Goal: Information Seeking & Learning: Find specific fact

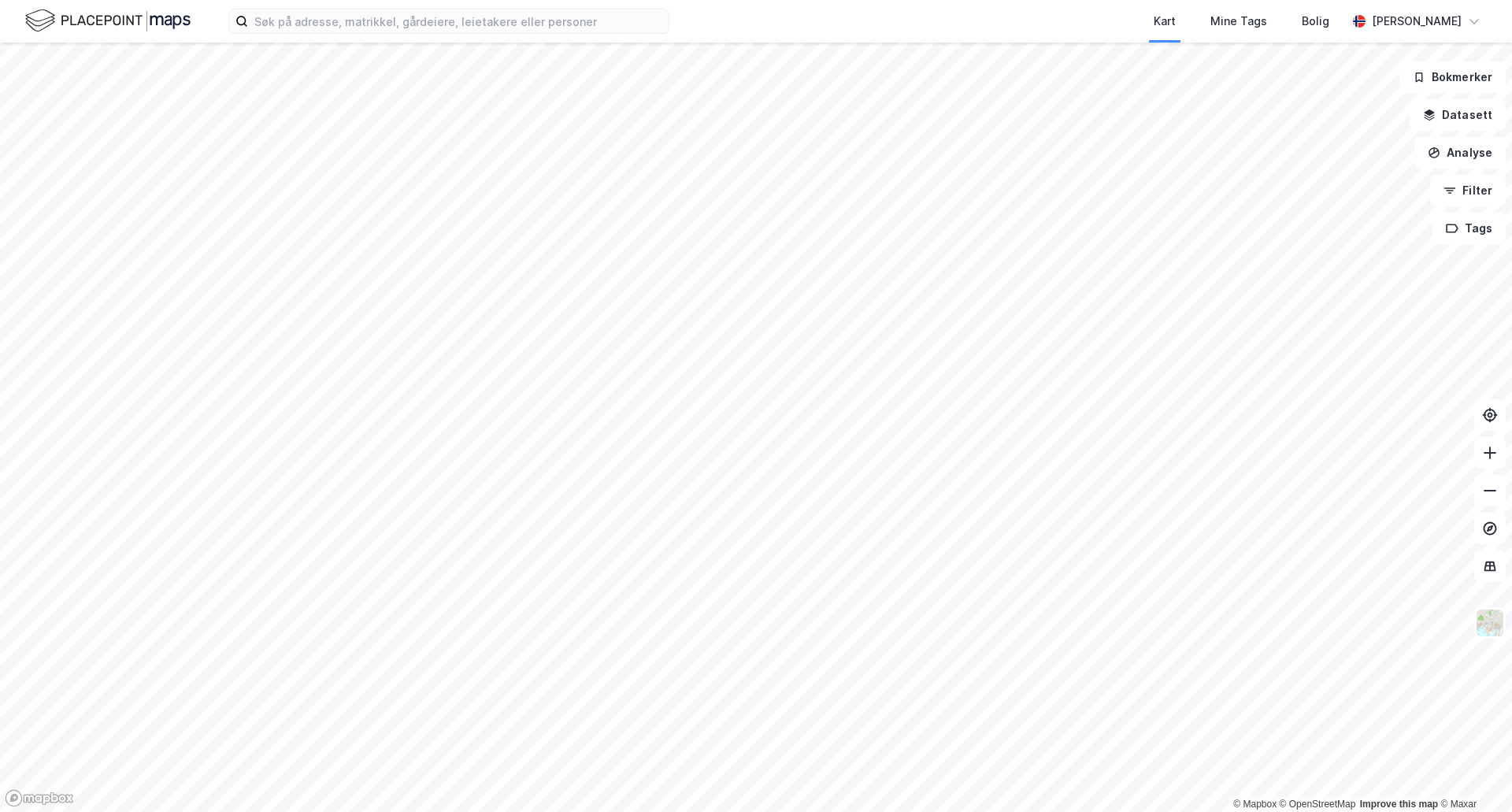
click at [359, 36] on div "Kart Mine Tags Bolig [PERSON_NAME]" at bounding box center [756, 21] width 1512 height 43
click at [374, 17] on input at bounding box center [458, 22] width 420 height 24
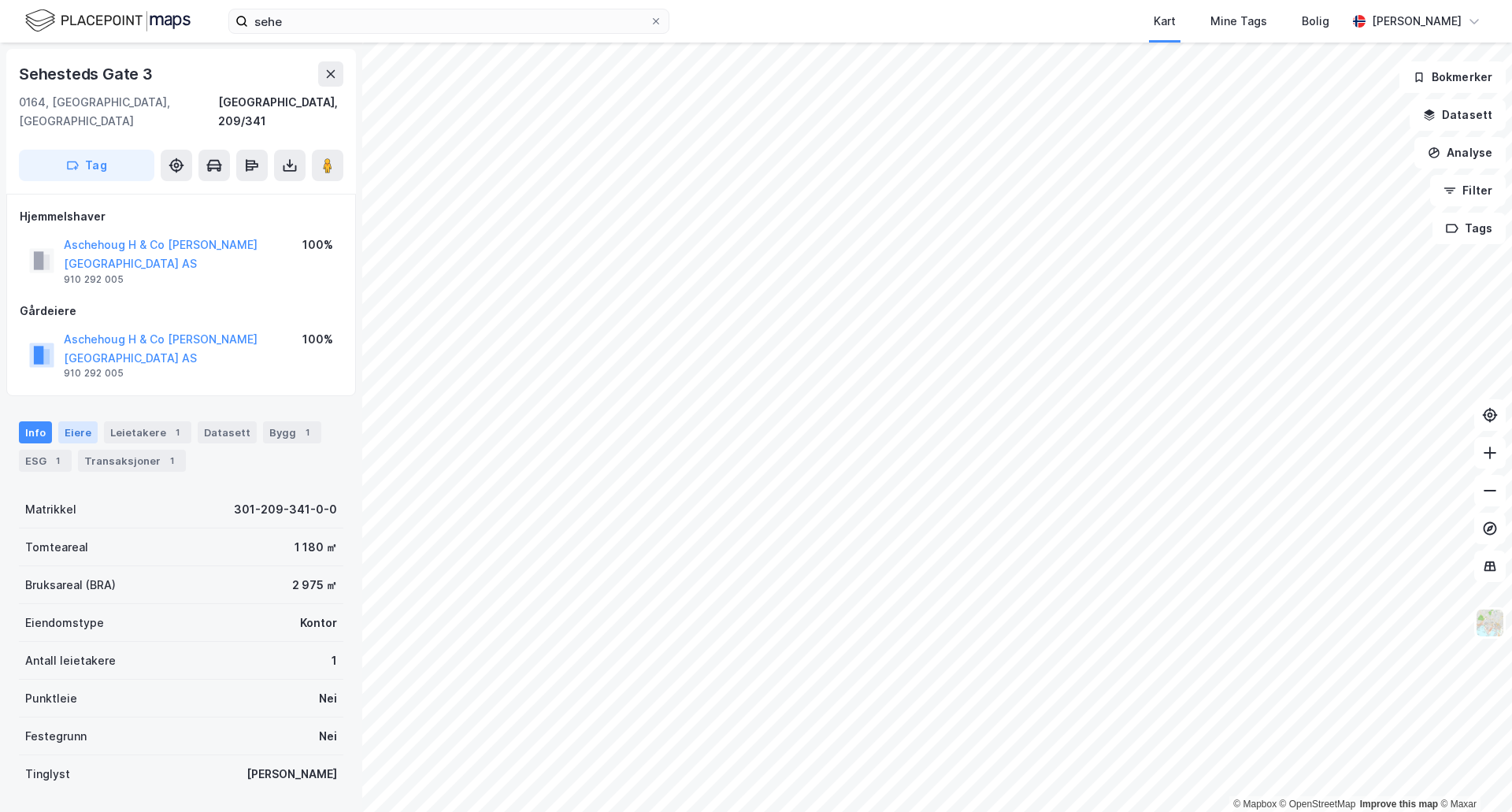
click at [81, 421] on div "Eiere" at bounding box center [78, 432] width 40 height 22
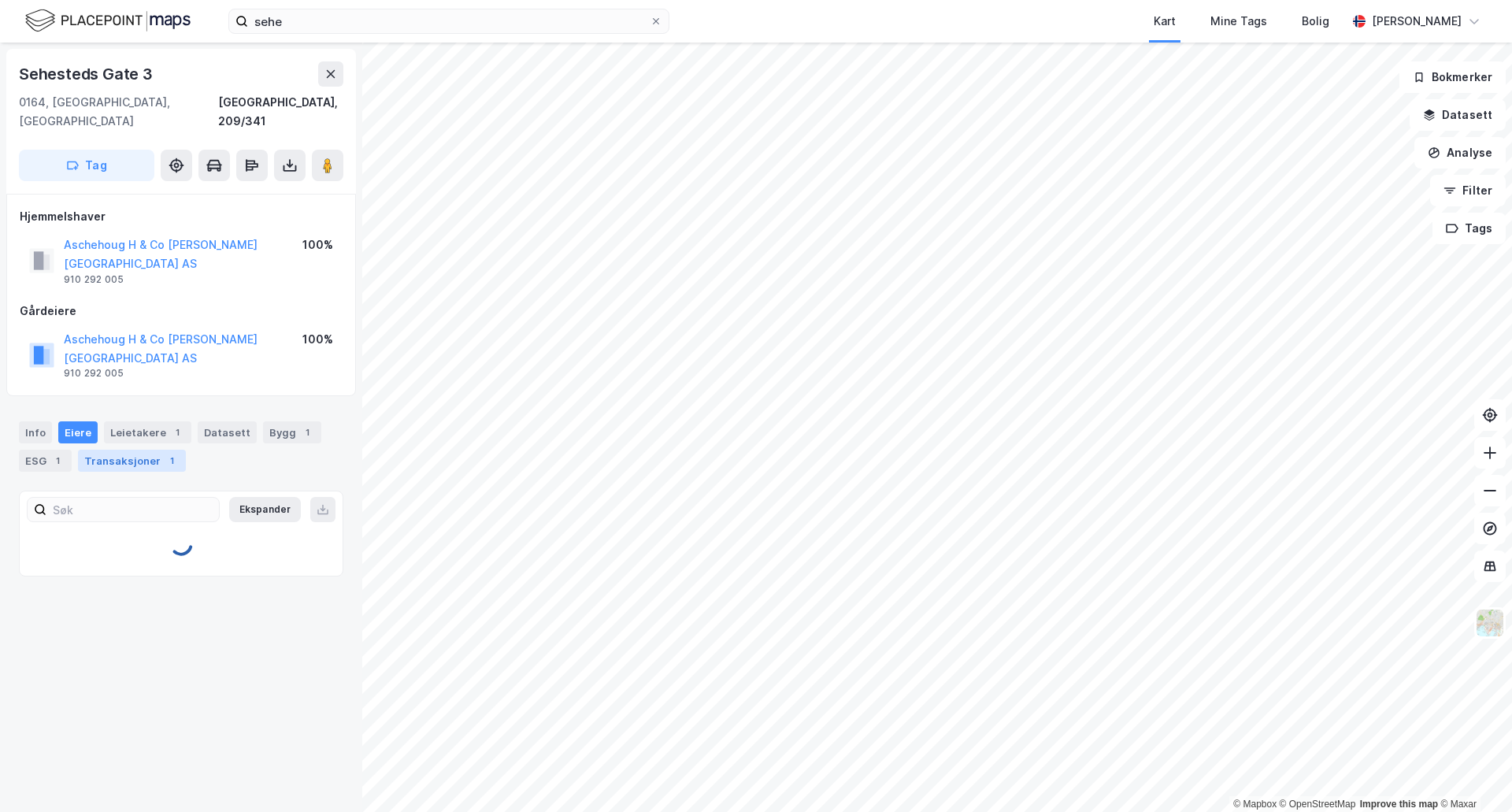
click at [105, 449] on div "Transaksjoner 1" at bounding box center [132, 460] width 108 height 22
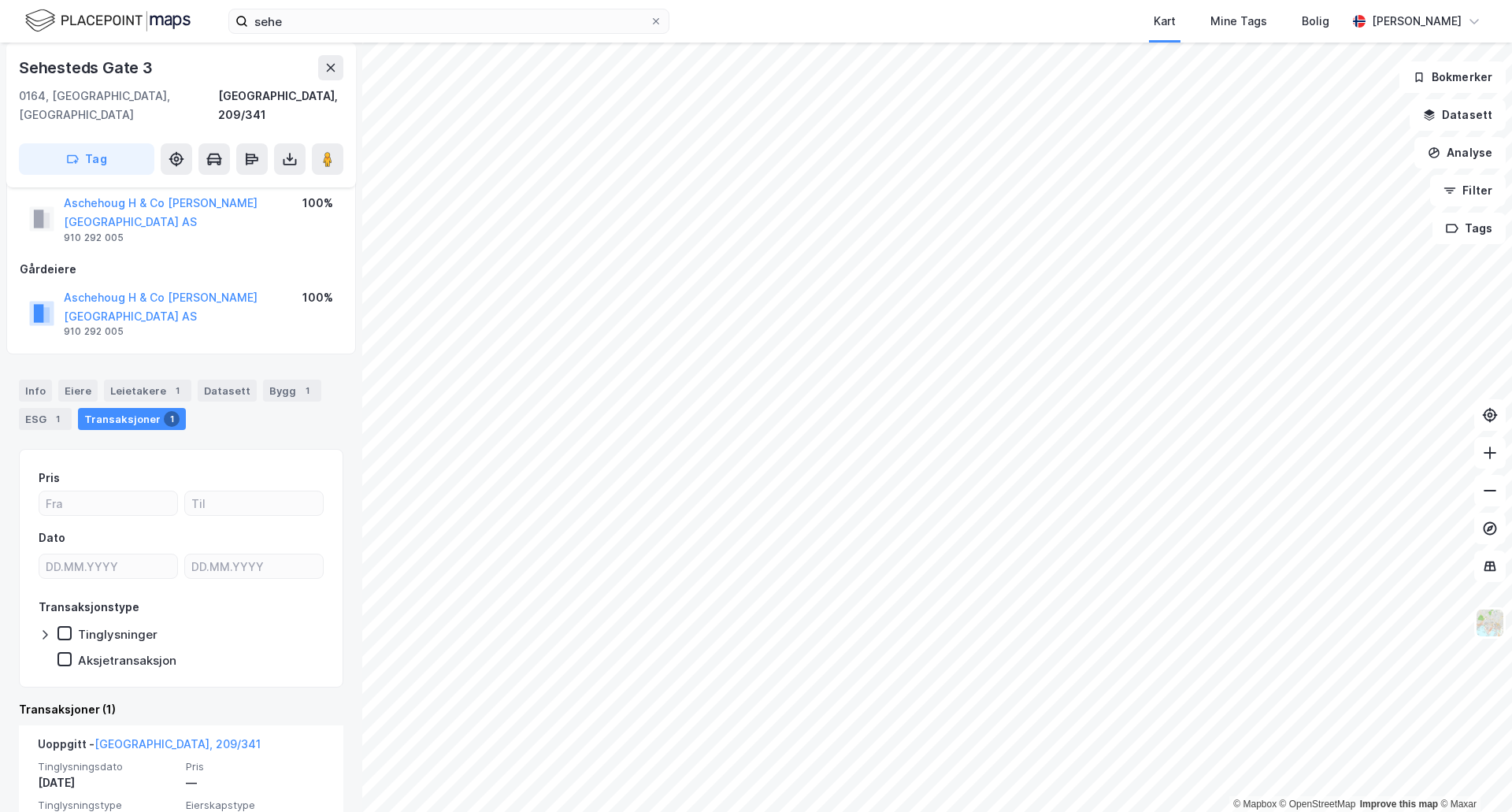
scroll to position [90, 0]
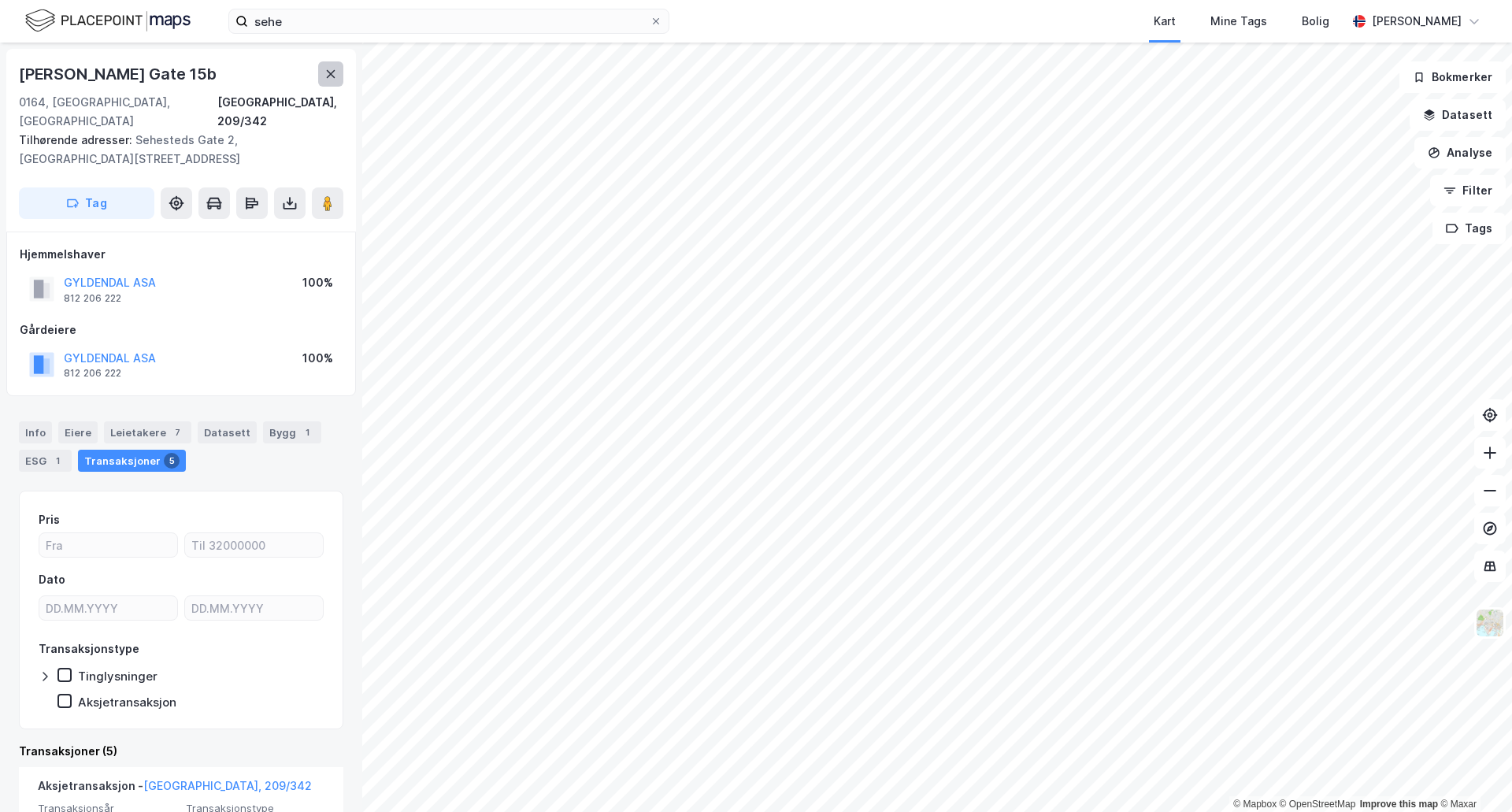
click at [329, 71] on icon at bounding box center [331, 74] width 9 height 8
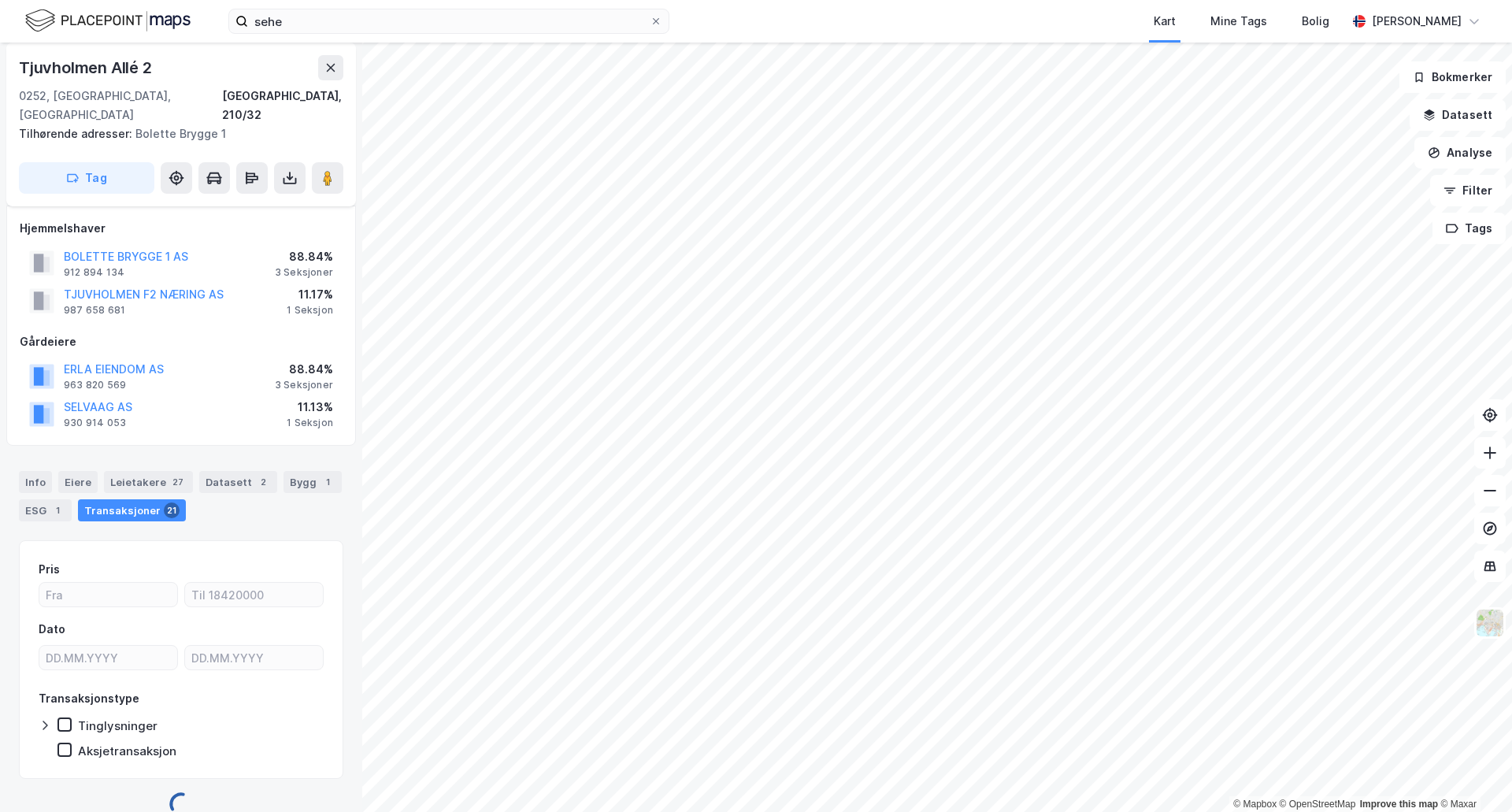
scroll to position [12, 0]
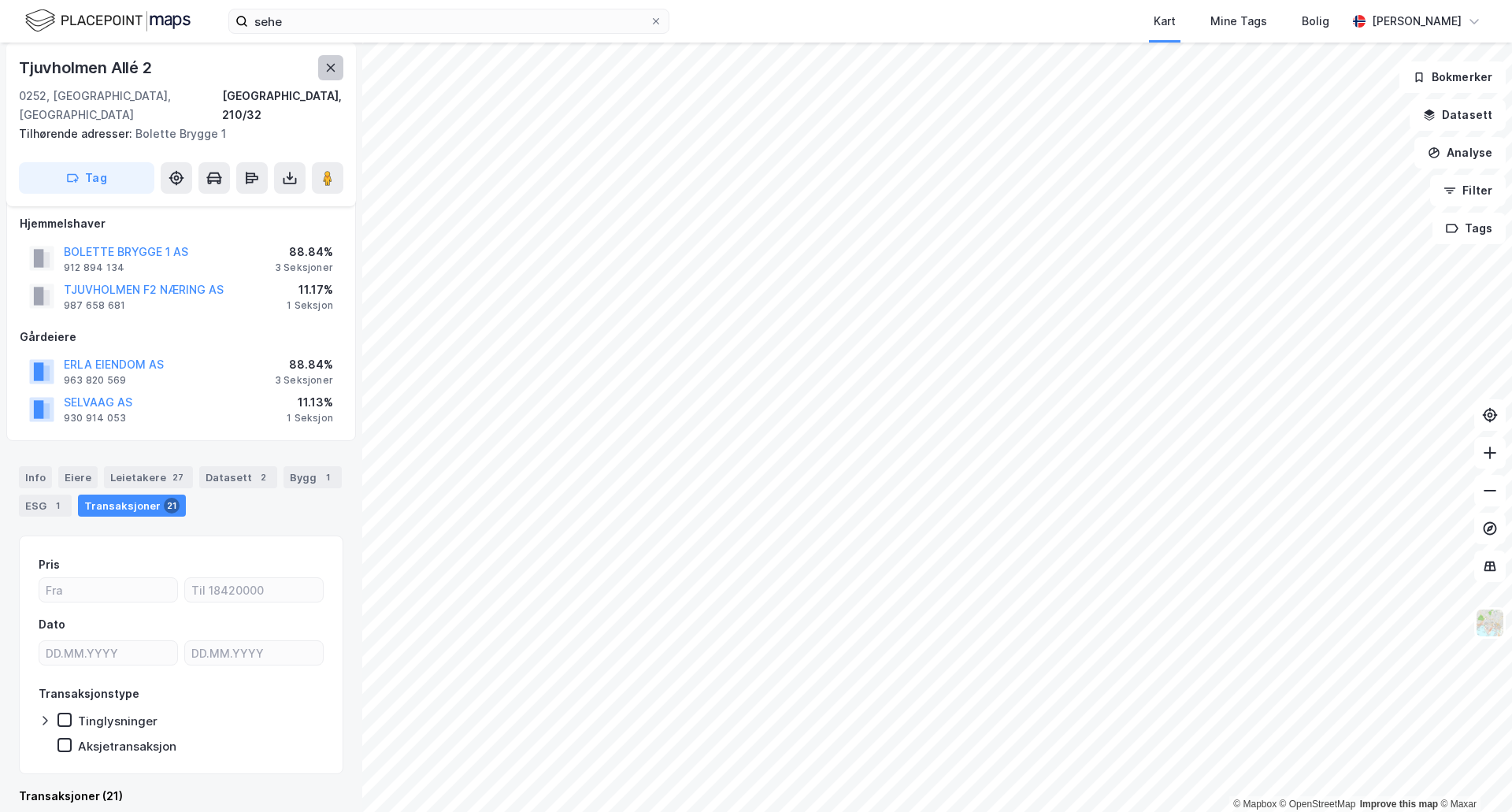
click at [326, 74] on button at bounding box center [330, 67] width 25 height 25
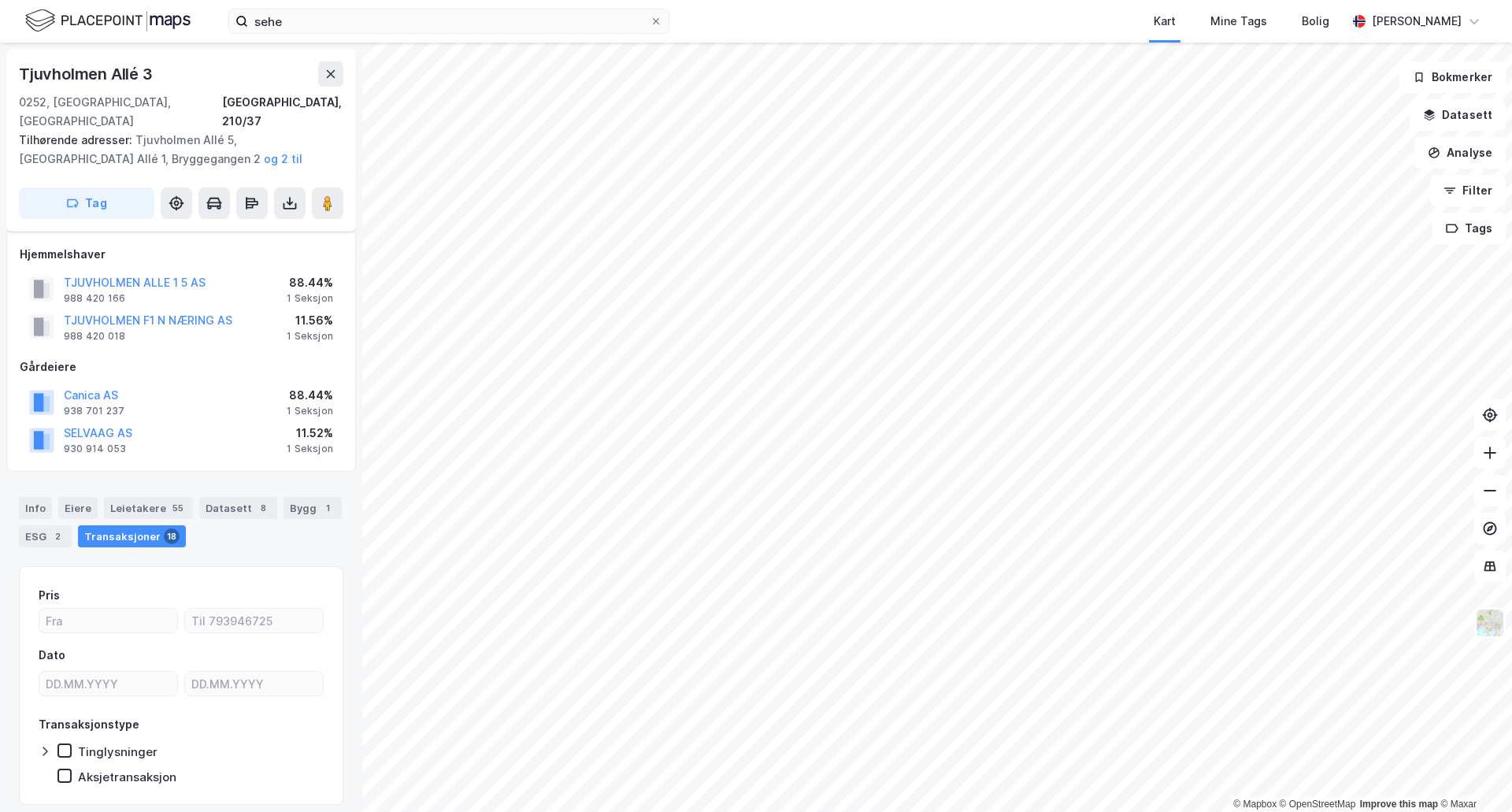
scroll to position [12, 0]
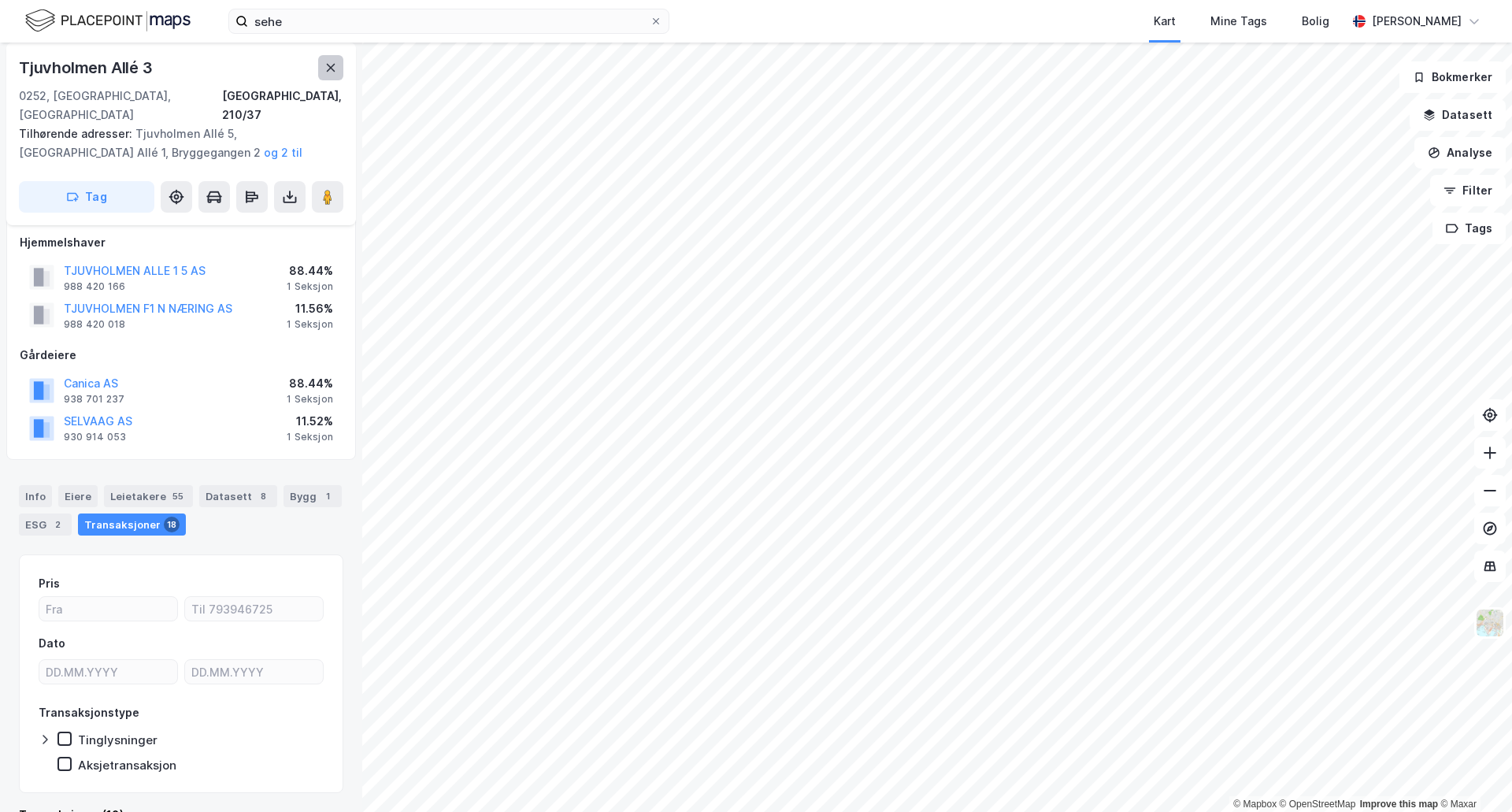
click at [332, 59] on button at bounding box center [330, 67] width 25 height 25
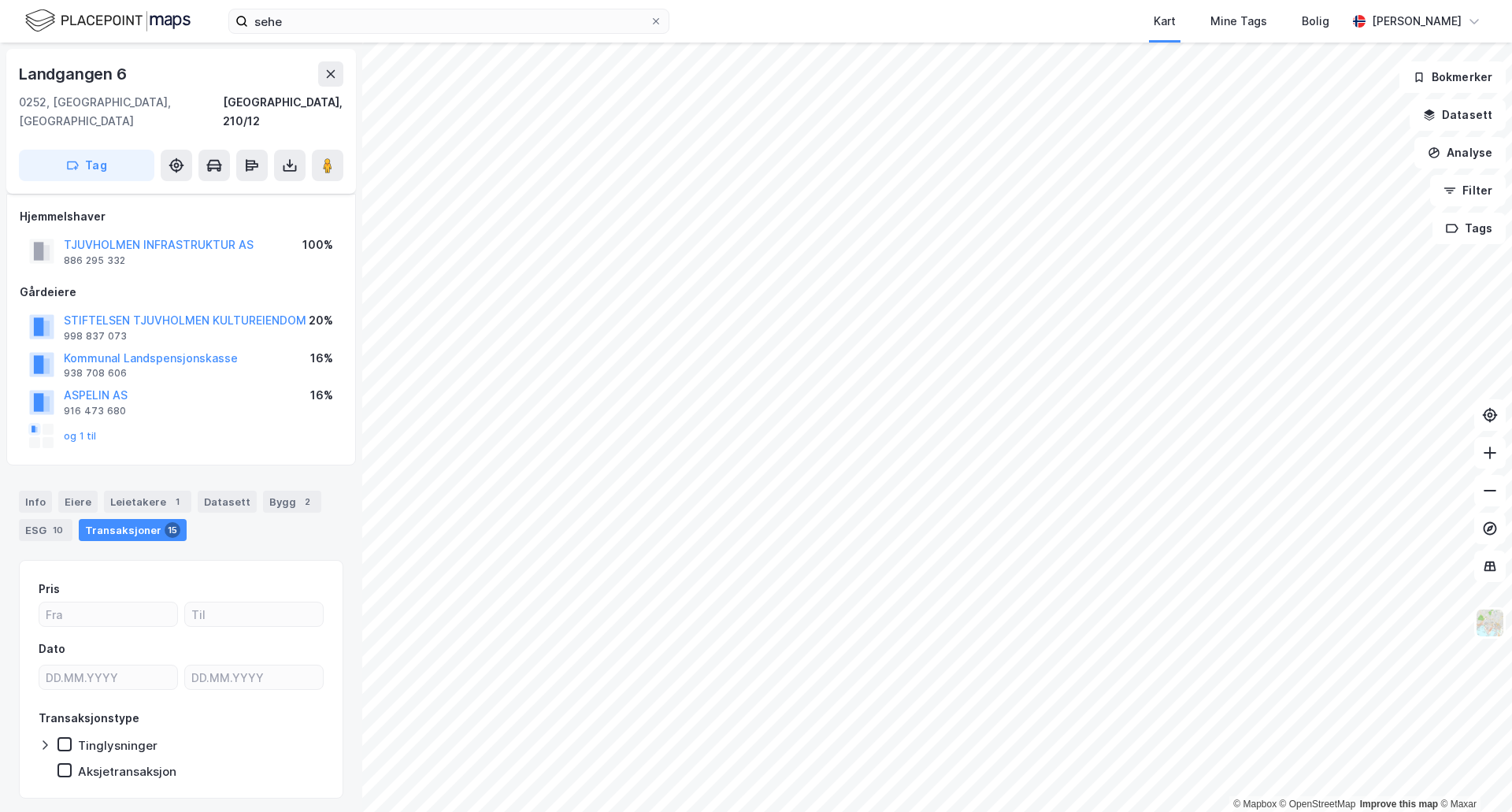
scroll to position [12, 0]
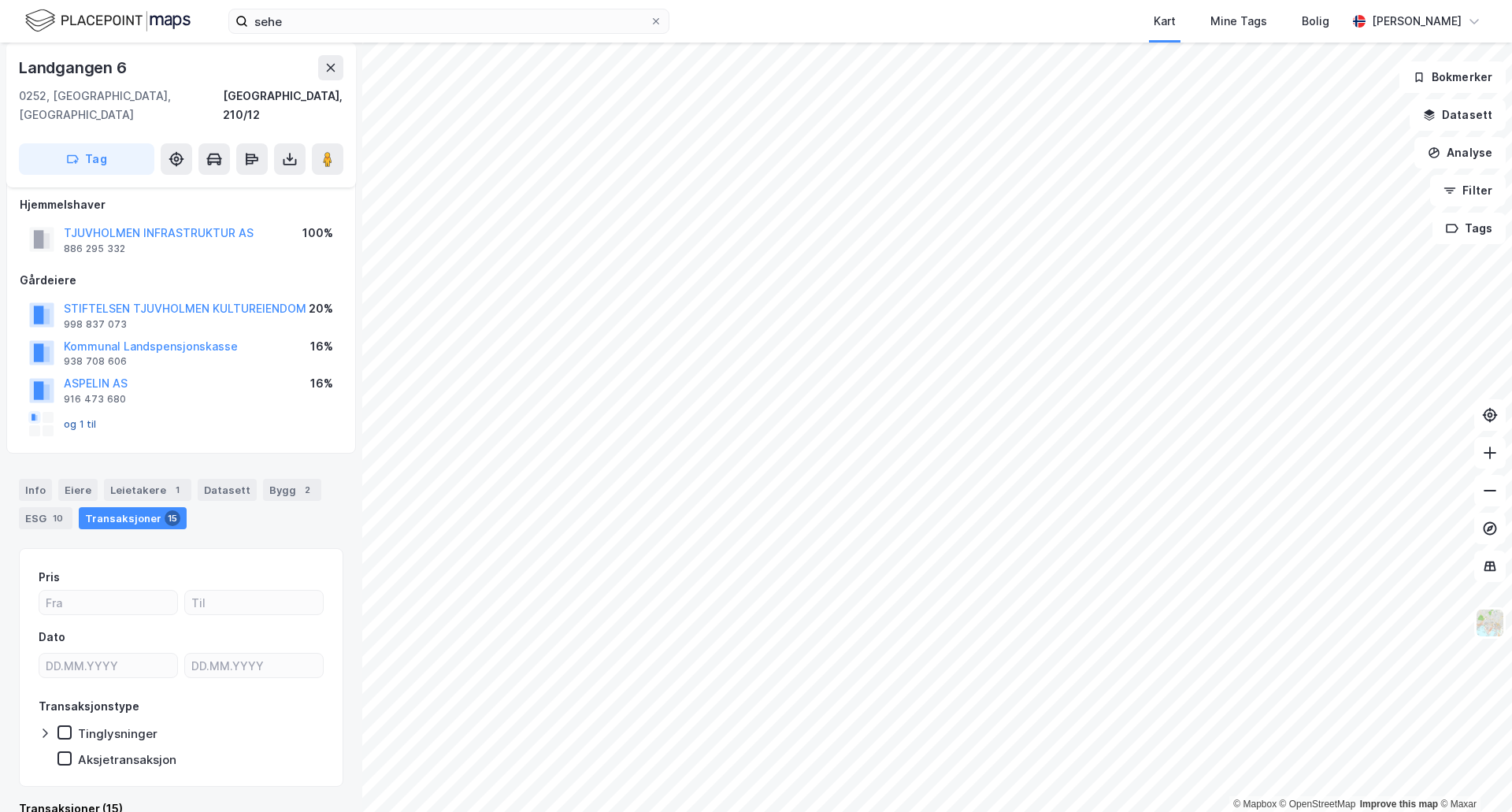
click at [0, 0] on button "og 1 til" at bounding box center [0, 0] width 0 height 0
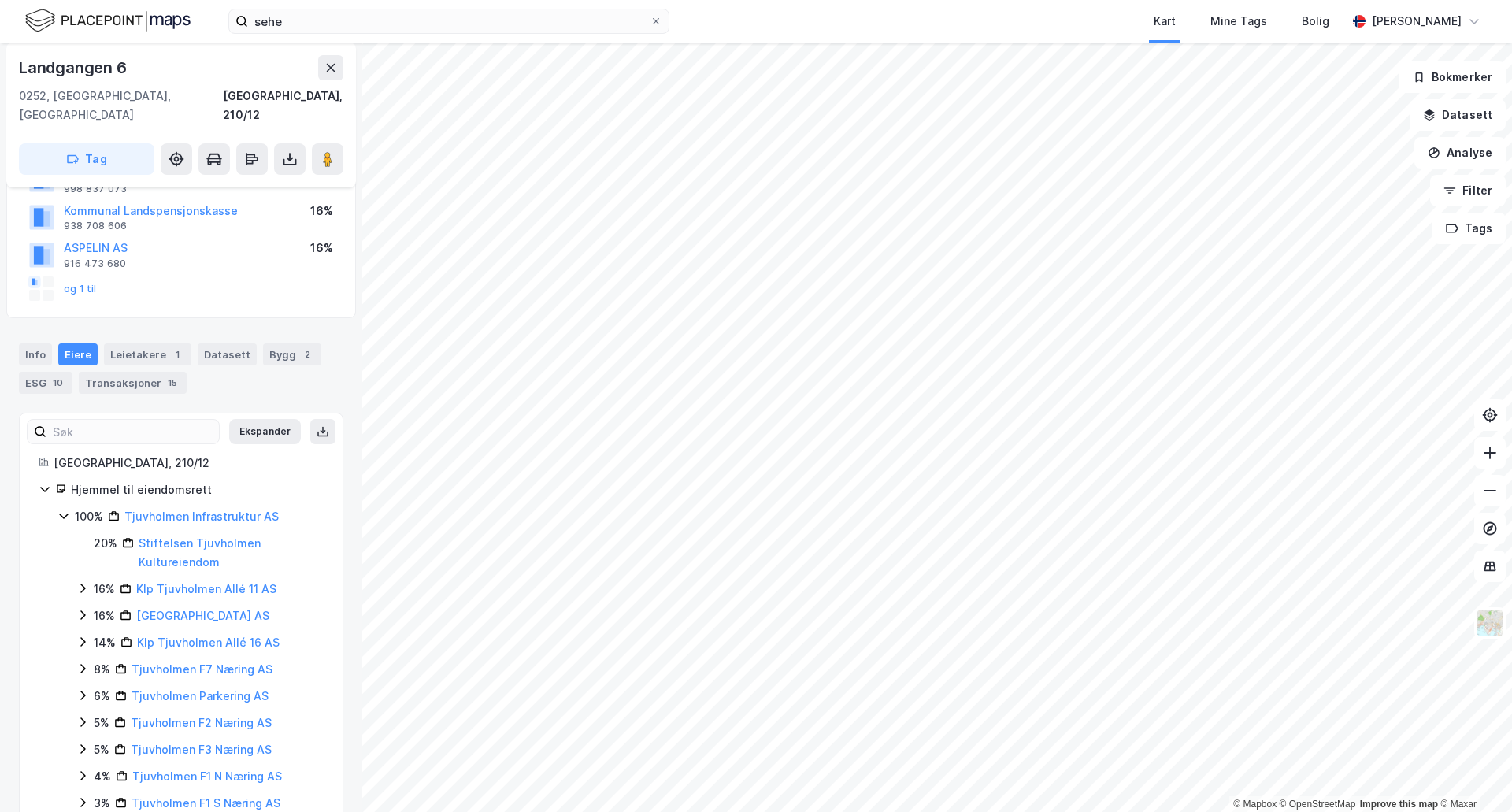
scroll to position [193, 0]
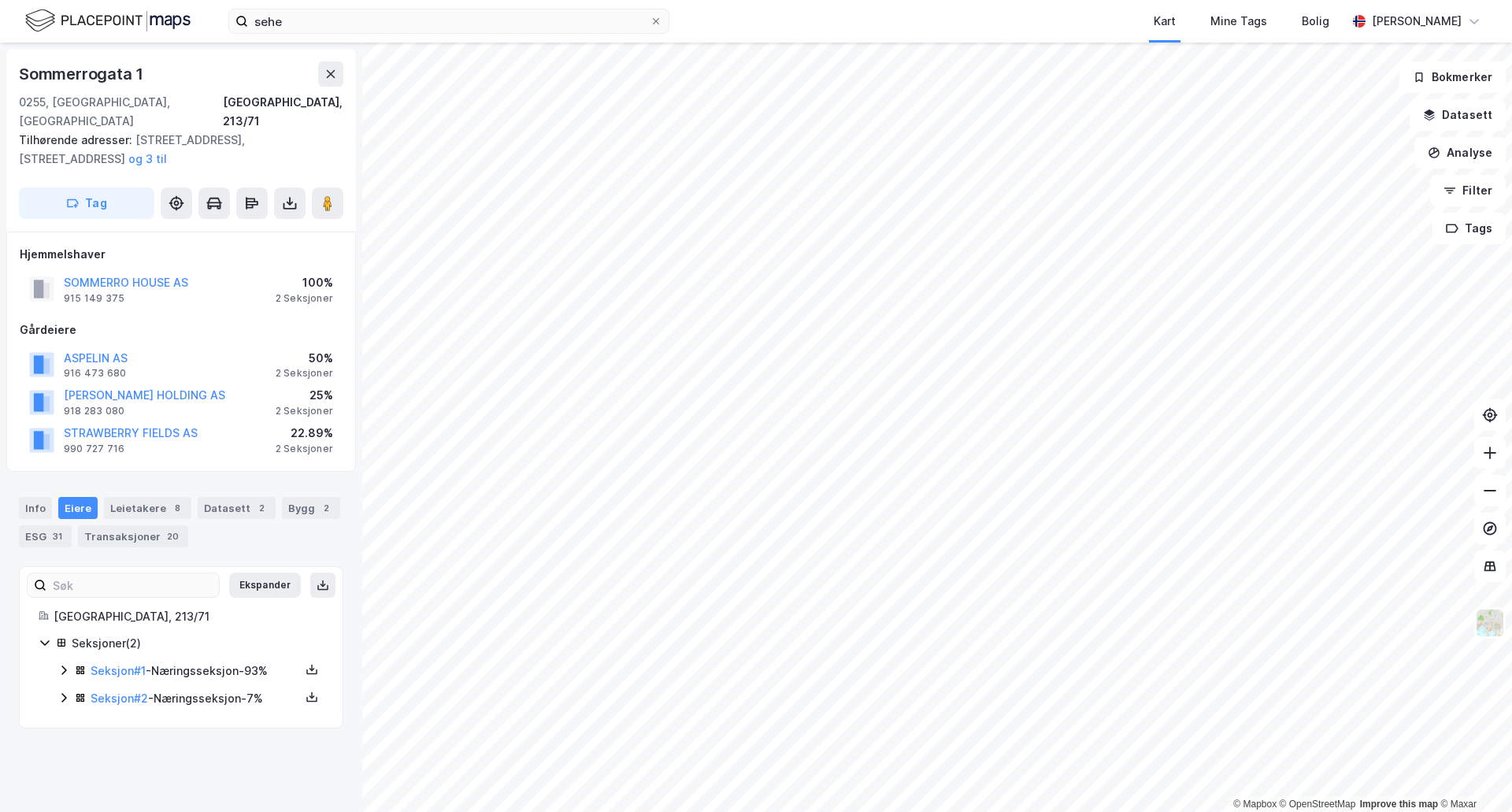
click at [655, 811] on html "sehe Kart Mine Tags Bolig [PERSON_NAME] © Mapbox © OpenStreetMap Improve this m…" at bounding box center [756, 406] width 1512 height 812
click at [240, 698] on div "© Mapbox © OpenStreetMap Improve this map © Maxar [STREET_ADDRESS][GEOGRAPHIC_D…" at bounding box center [756, 427] width 1512 height 769
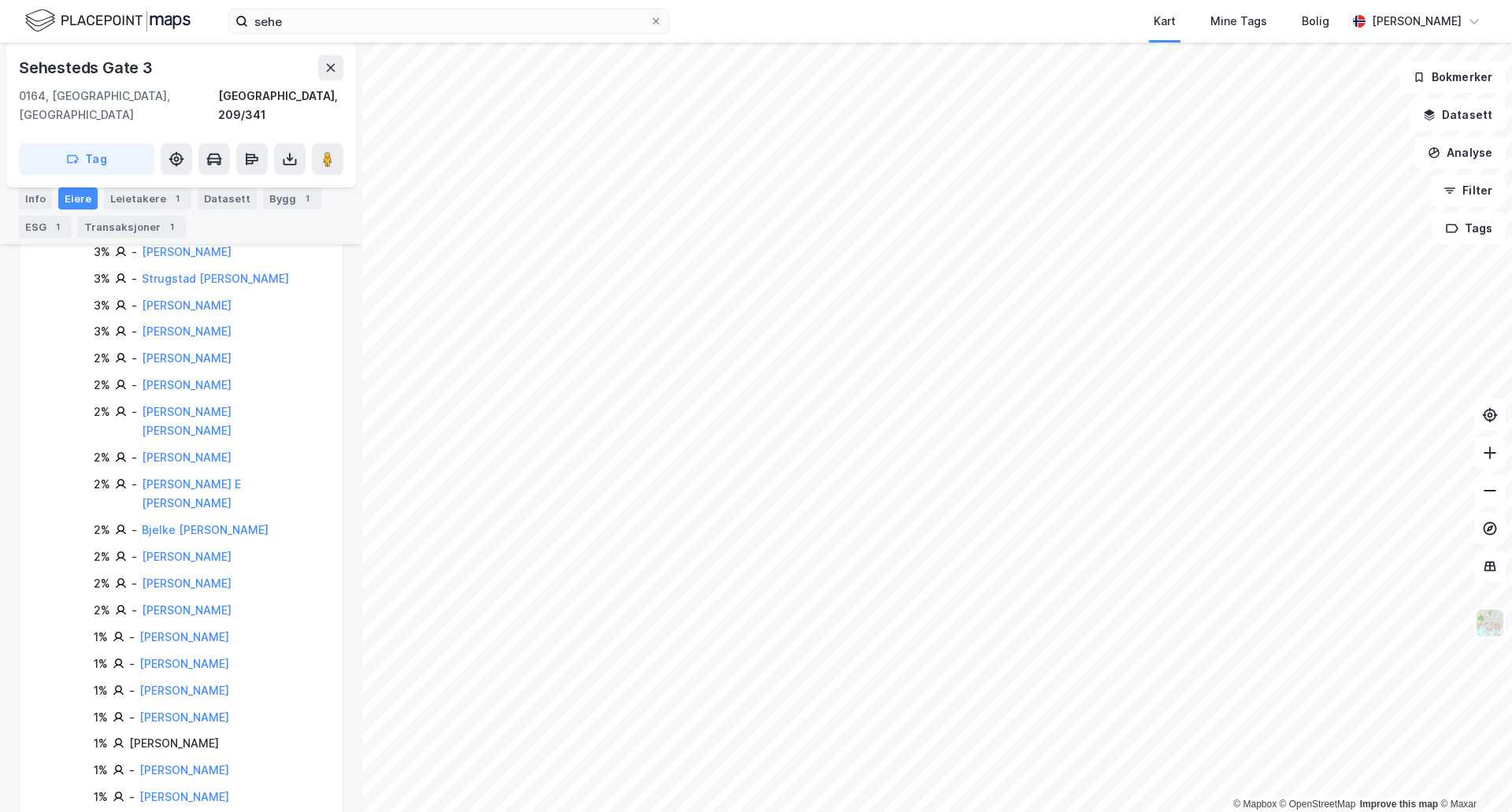
scroll to position [130, 0]
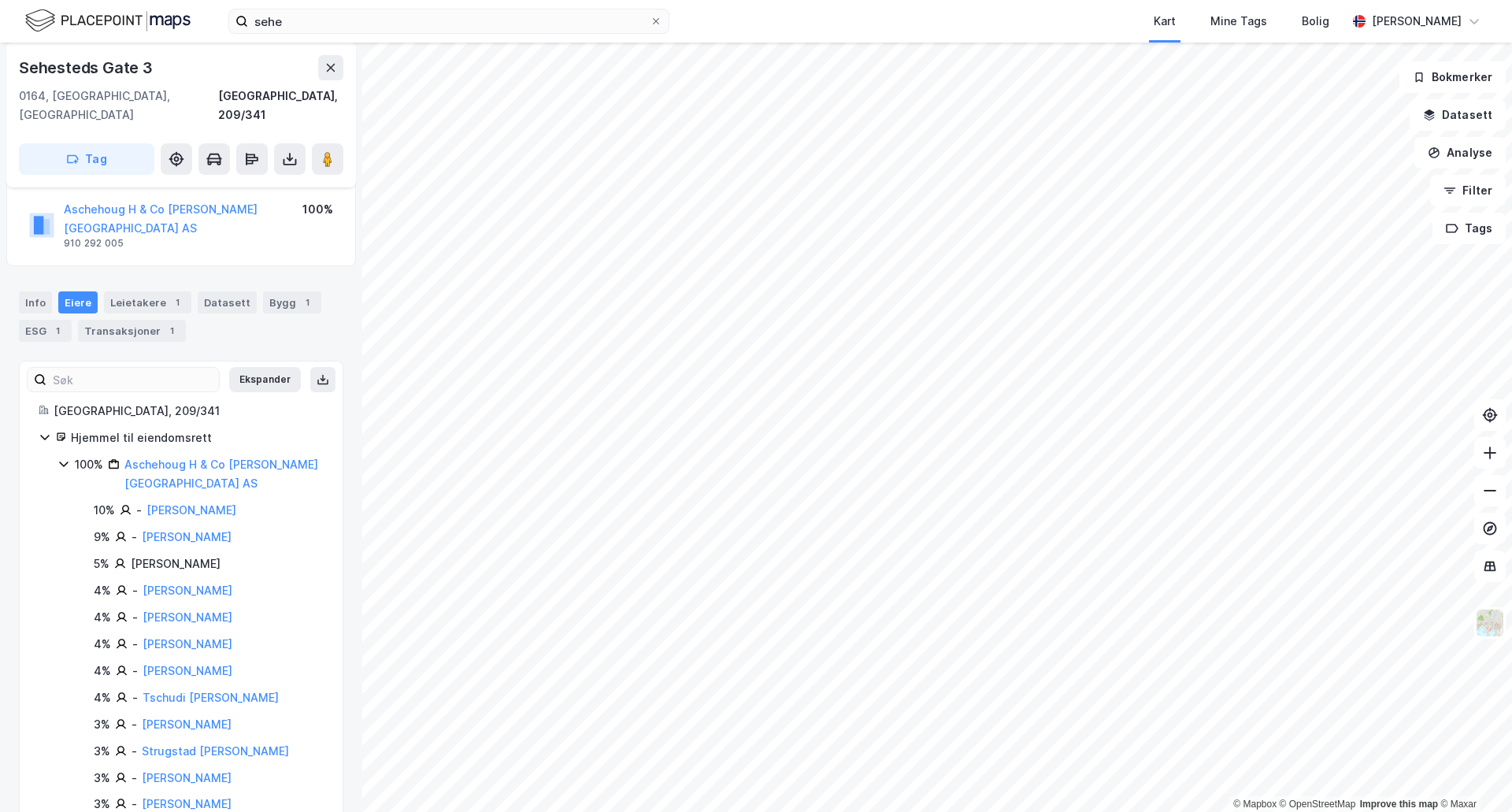
click at [64, 462] on icon at bounding box center [63, 465] width 9 height 6
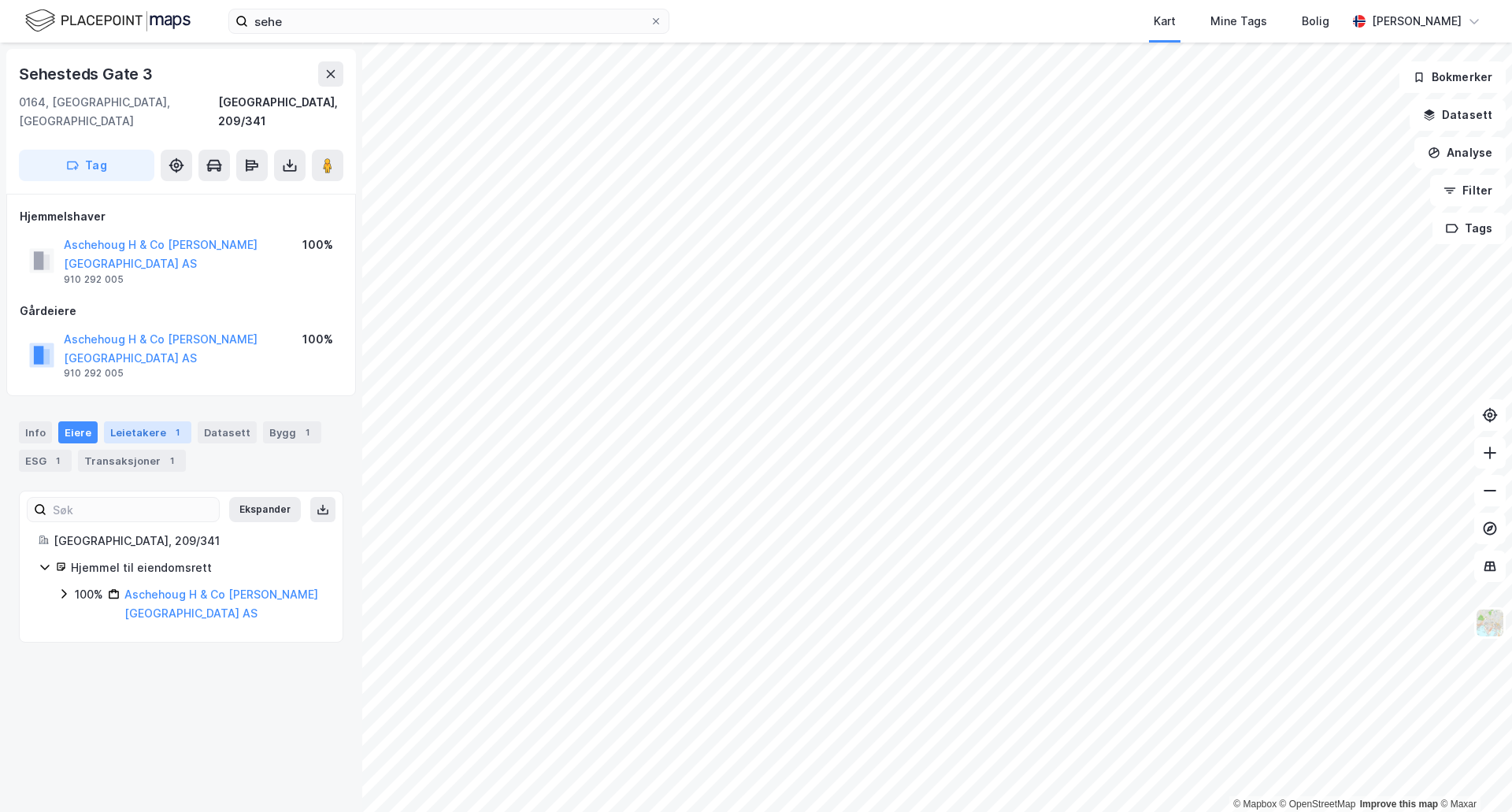
click at [125, 421] on div "Leietakere 1" at bounding box center [148, 432] width 87 height 22
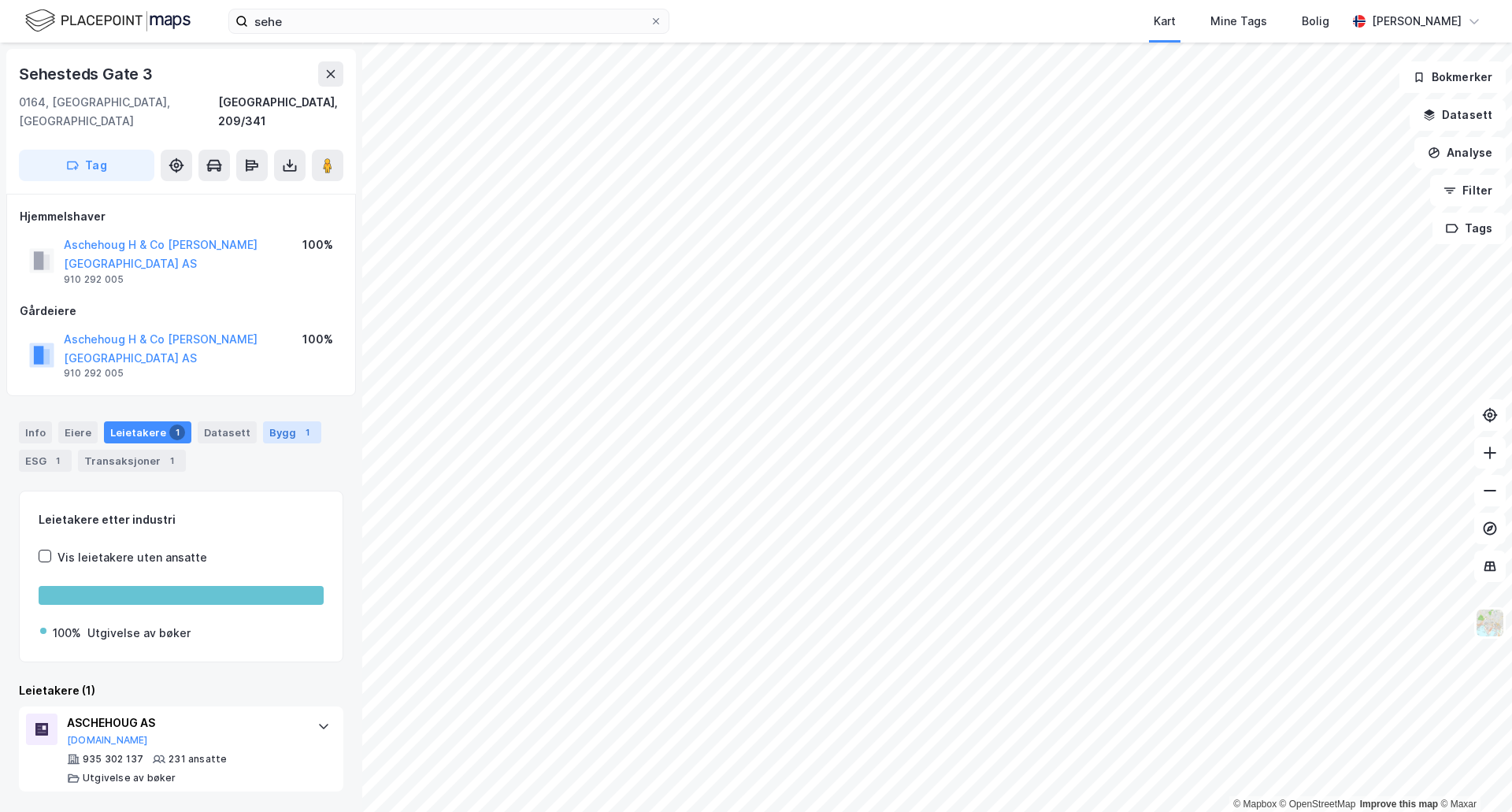
click at [276, 421] on div "Bygg 1" at bounding box center [291, 432] width 58 height 22
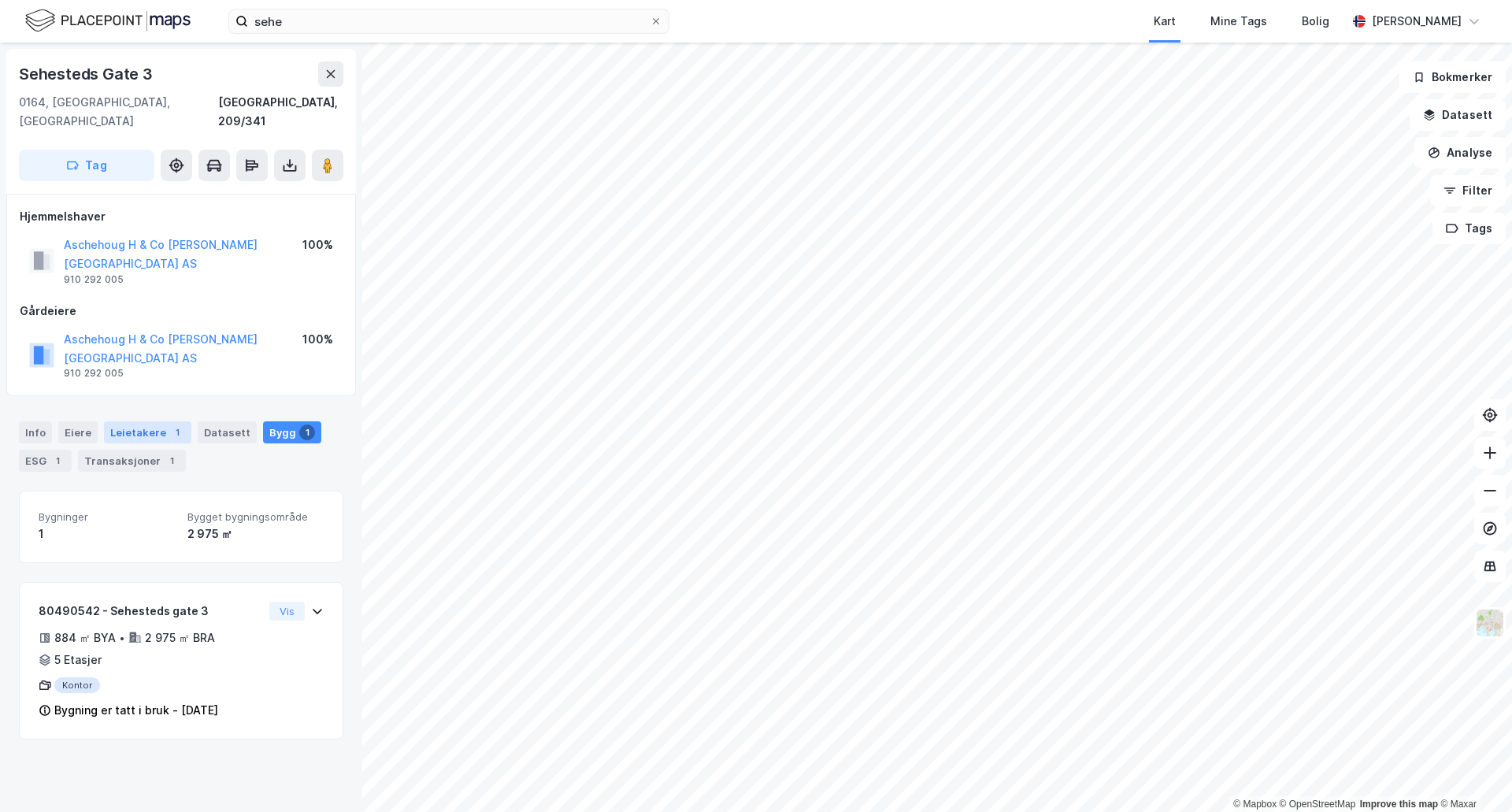
click at [147, 421] on div "Leietakere 1" at bounding box center [148, 432] width 87 height 22
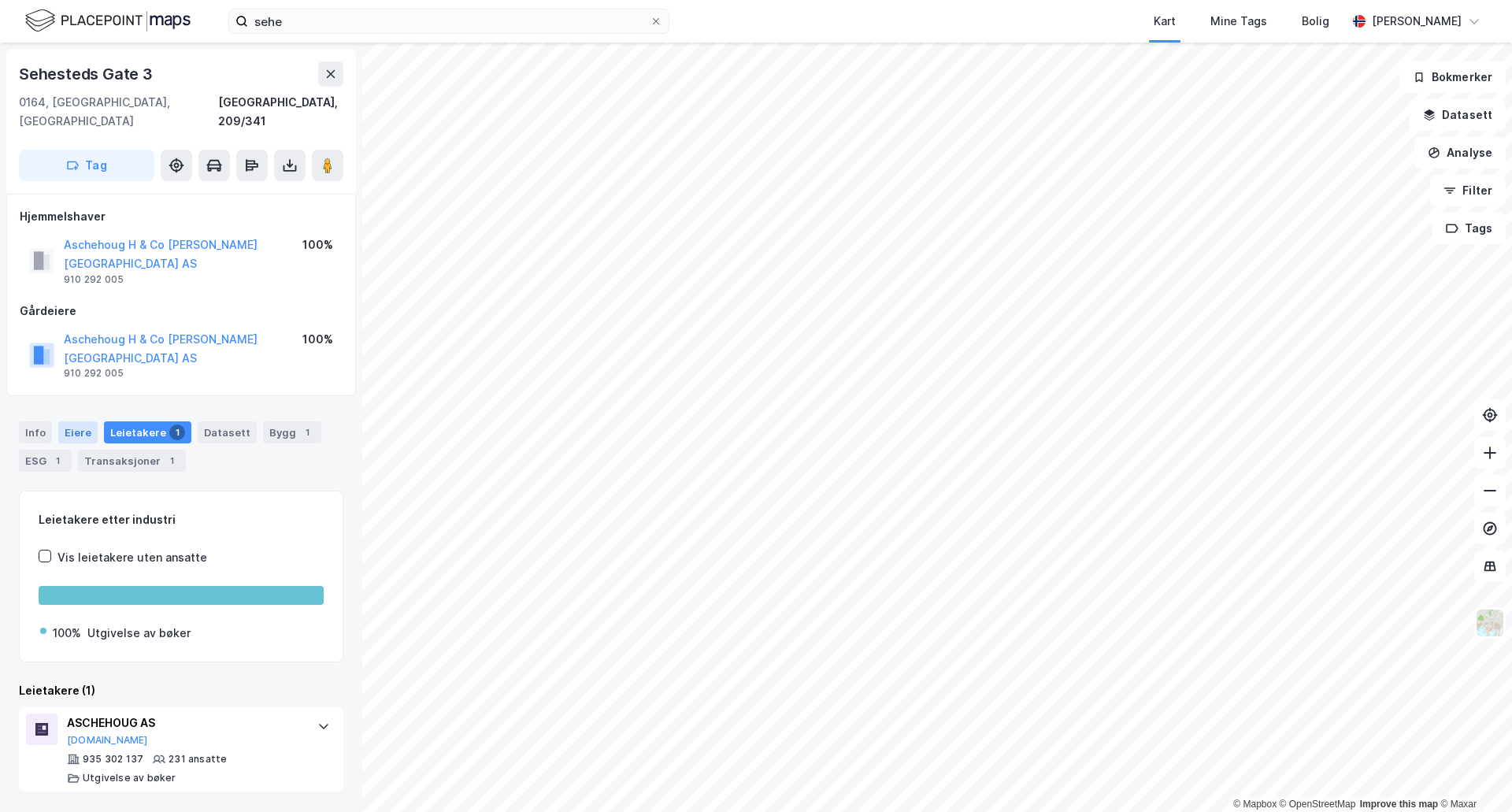
click at [70, 421] on div "Eiere" at bounding box center [78, 432] width 40 height 22
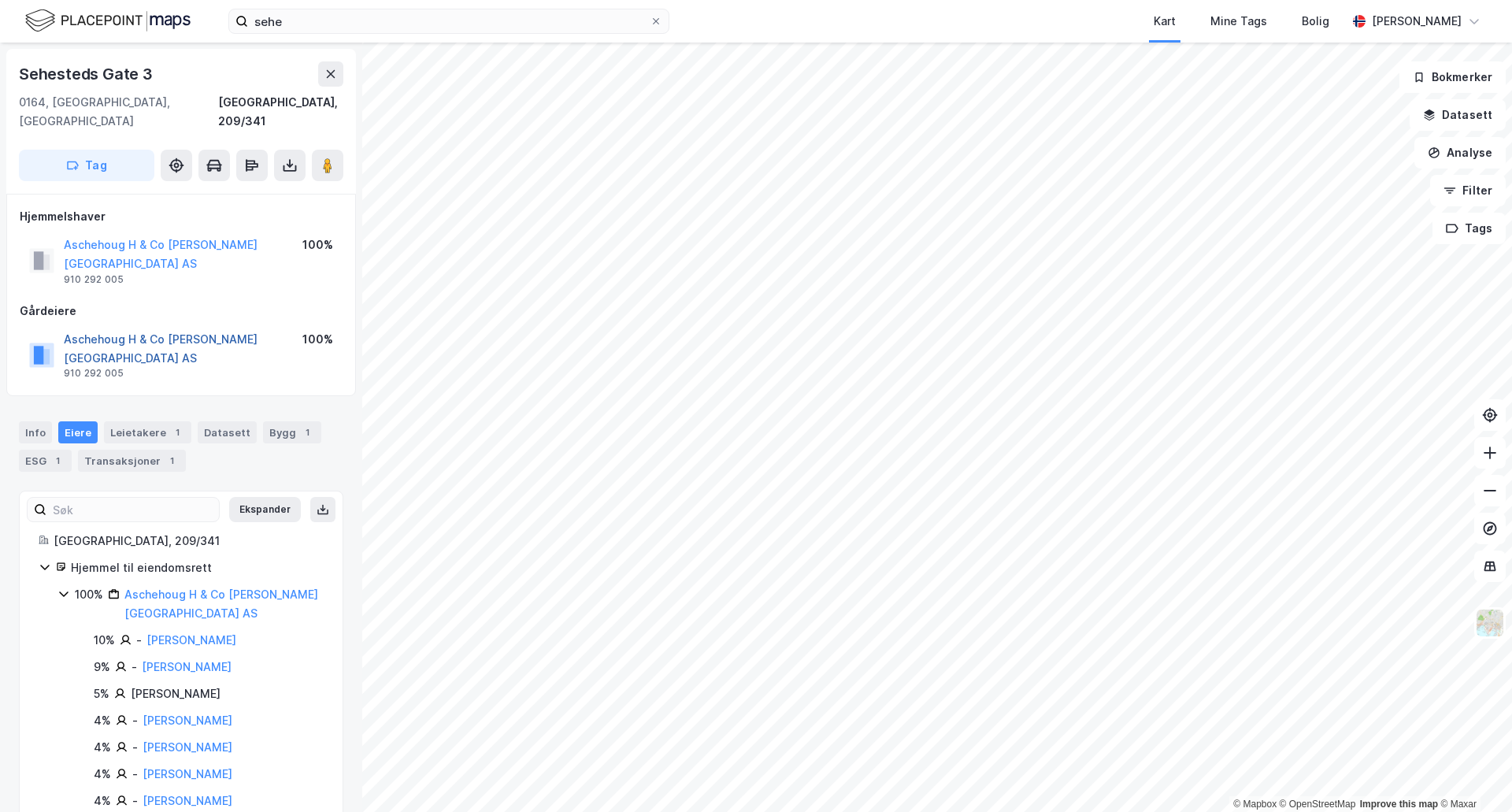
click at [0, 0] on button "Aschehoug H & Co [PERSON_NAME][GEOGRAPHIC_DATA] AS" at bounding box center [0, 0] width 0 height 0
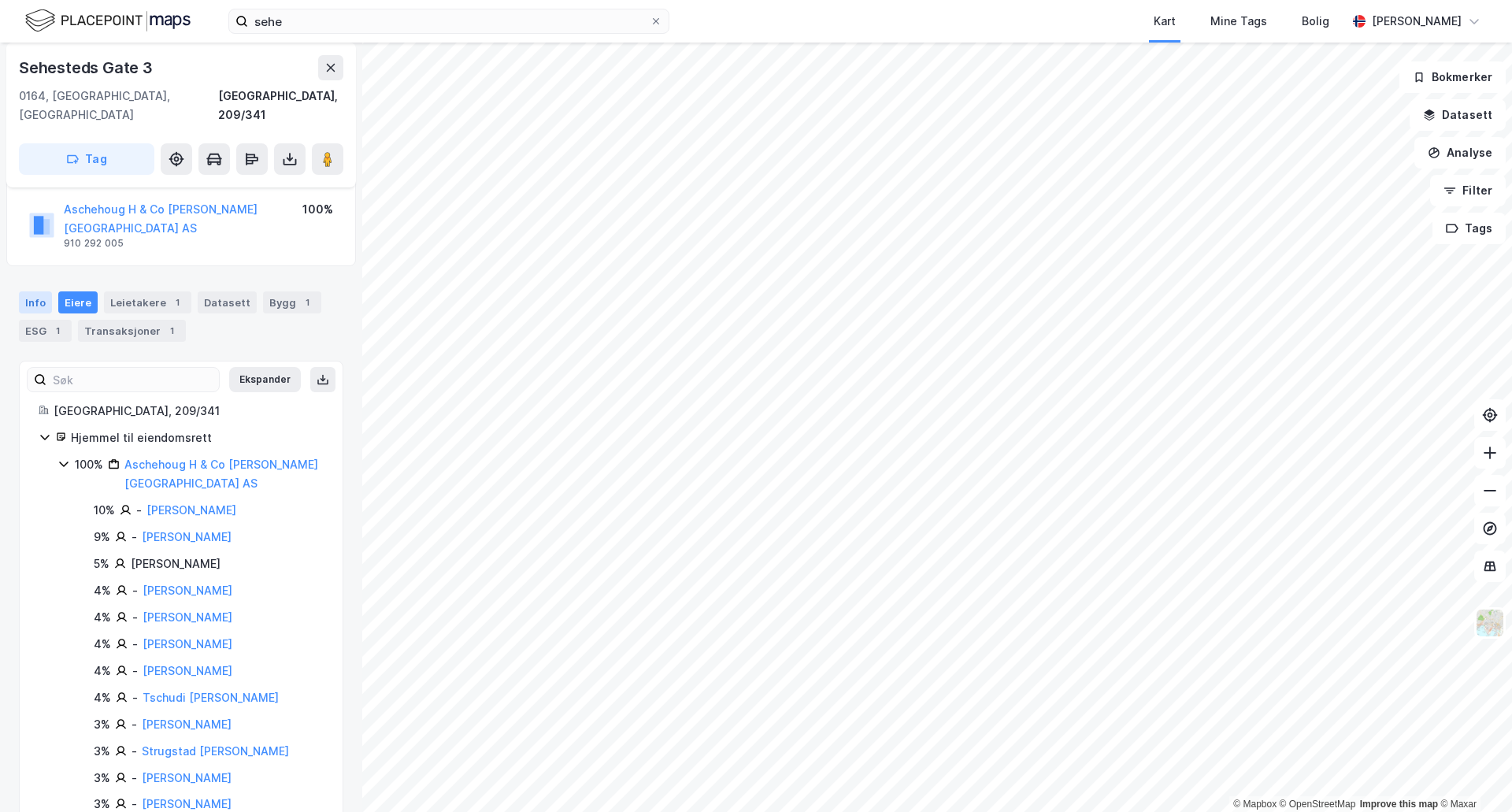
click at [42, 435] on icon at bounding box center [44, 438] width 9 height 6
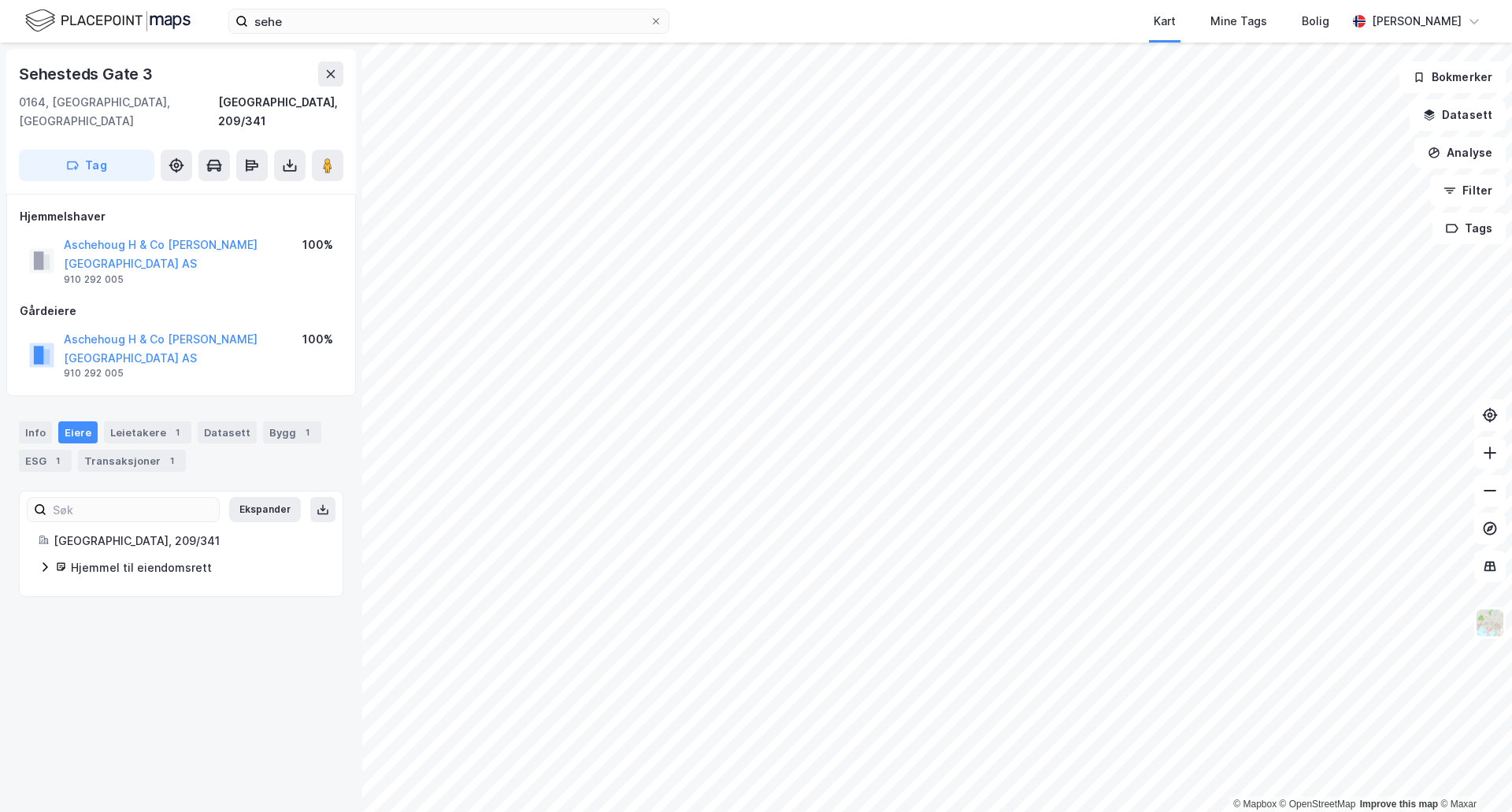
scroll to position [0, 0]
click at [0, 0] on button "Aschehoug H & Co [PERSON_NAME][GEOGRAPHIC_DATA] AS" at bounding box center [0, 0] width 0 height 0
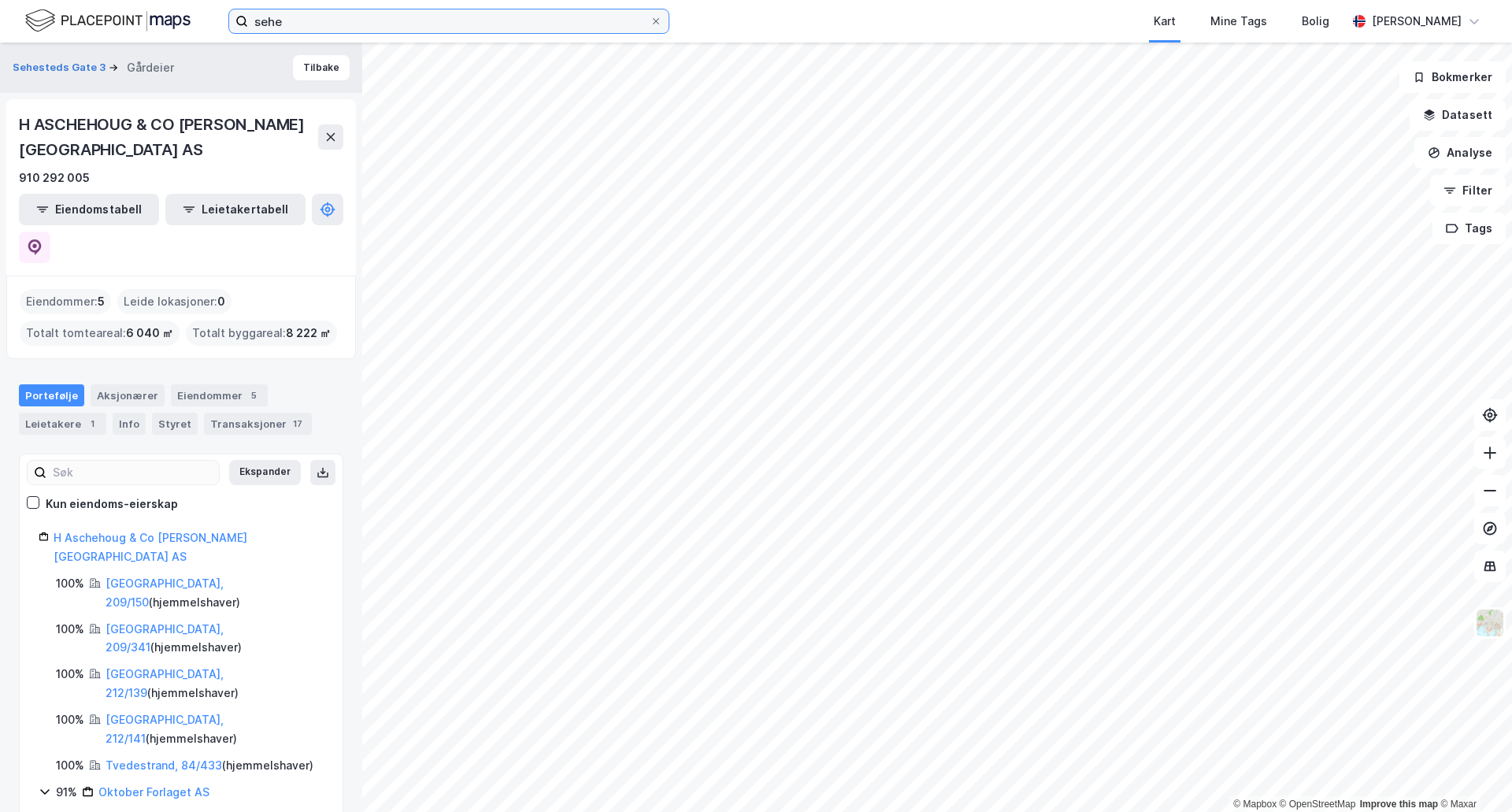
click at [333, 21] on input "sehe" at bounding box center [448, 22] width 402 height 24
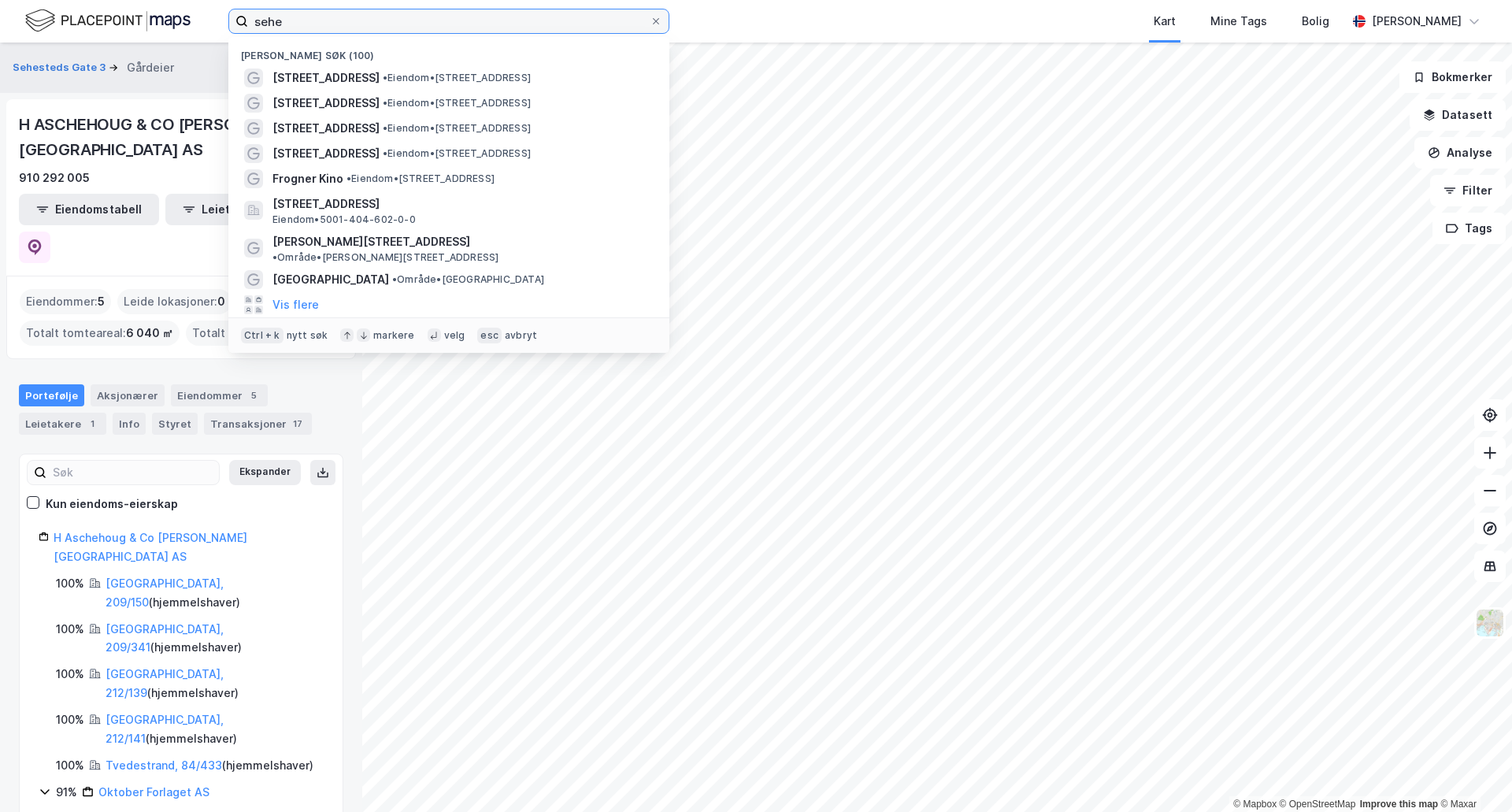
click at [333, 21] on input "sehe" at bounding box center [448, 22] width 402 height 24
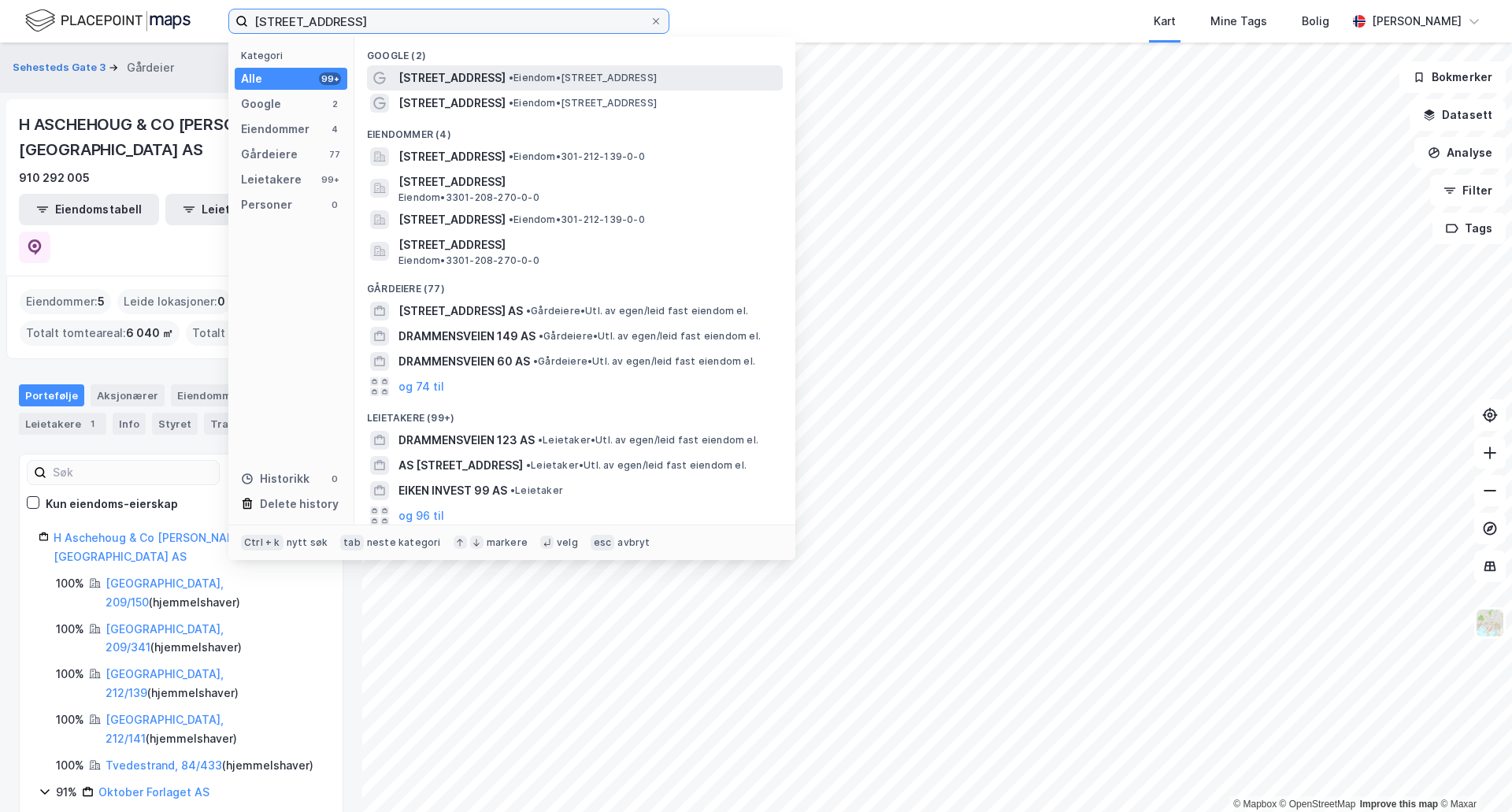
type input "[STREET_ADDRESS]"
click at [631, 84] on div "[STREET_ADDRESS] • Eiendom • [STREET_ADDRESS]" at bounding box center [589, 77] width 381 height 19
